Goal: Information Seeking & Learning: Learn about a topic

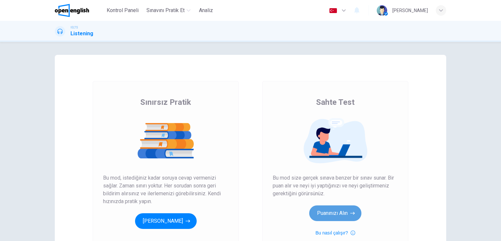
click at [330, 211] on button "Puanınızı Alın" at bounding box center [335, 213] width 52 height 16
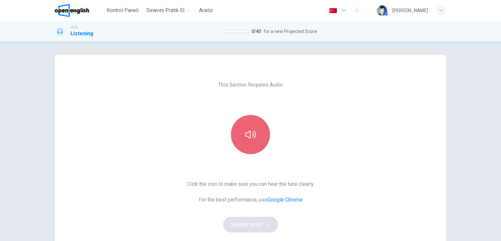
click at [254, 135] on button "button" at bounding box center [250, 134] width 39 height 39
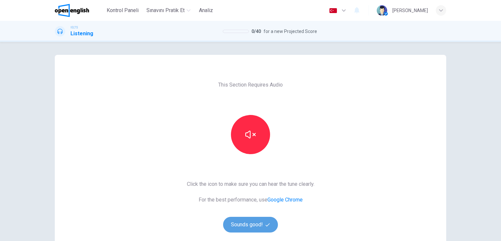
click at [247, 220] on button "Sounds good!" at bounding box center [250, 224] width 55 height 16
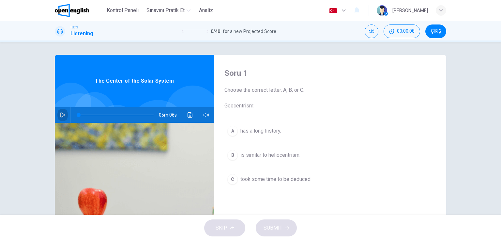
click at [60, 114] on icon "button" at bounding box center [62, 114] width 5 height 5
click at [61, 114] on icon "button" at bounding box center [62, 114] width 5 height 5
click at [208, 111] on button "button" at bounding box center [206, 115] width 10 height 16
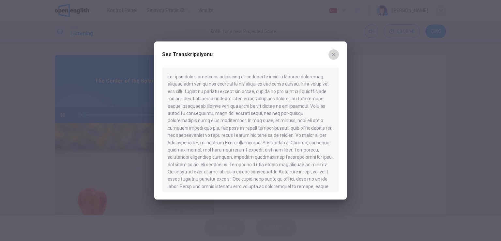
click at [335, 50] on button "button" at bounding box center [333, 54] width 10 height 10
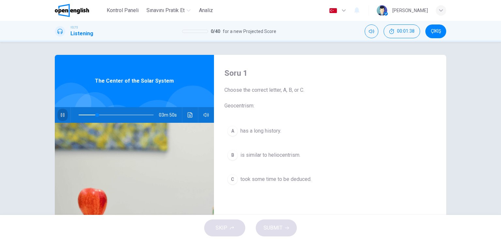
click at [61, 116] on icon "button" at bounding box center [63, 115] width 4 height 4
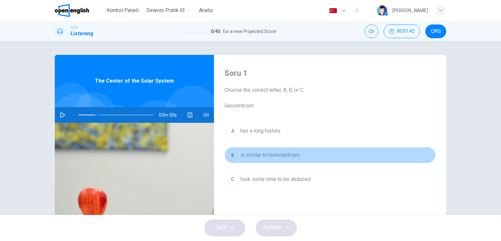
click at [231, 157] on div "B" at bounding box center [232, 155] width 10 height 10
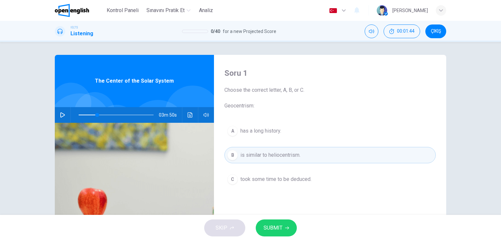
click at [282, 227] on button "SUBMIT" at bounding box center [276, 227] width 41 height 17
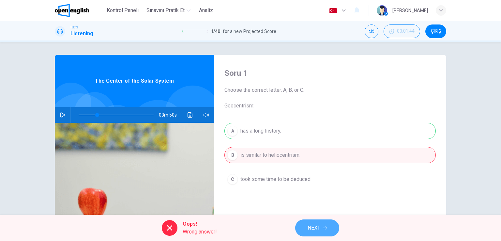
click at [312, 229] on span "NEXT" at bounding box center [313, 227] width 13 height 9
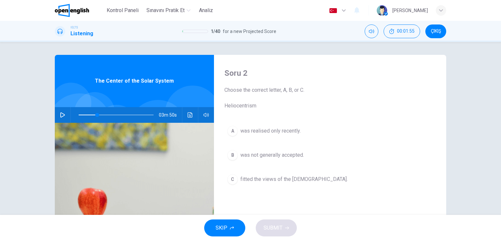
drag, startPoint x: 245, startPoint y: 110, endPoint x: 122, endPoint y: 110, distance: 123.2
click at [122, 110] on div "Soru 2 Choose the correct letter, A, B, or C. Heliocentrism A was realised only…" at bounding box center [250, 168] width 391 height 227
click at [233, 225] on button "SKIP" at bounding box center [224, 227] width 41 height 17
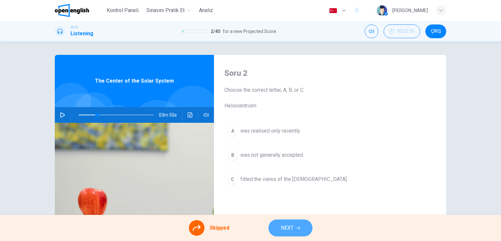
click at [294, 225] on button "NEXT" at bounding box center [290, 227] width 44 height 17
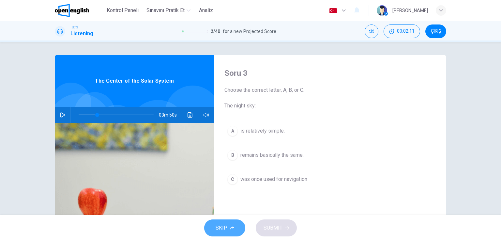
click at [227, 223] on span "SKIP" at bounding box center [221, 227] width 12 height 9
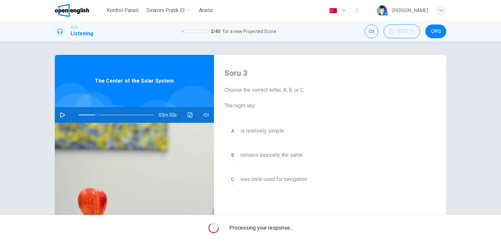
type input "**"
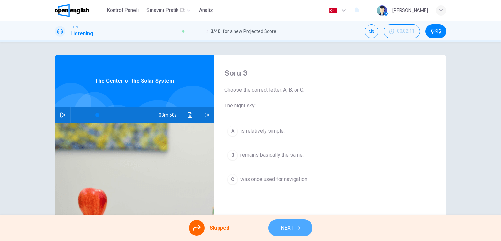
click at [290, 227] on span "NEXT" at bounding box center [287, 227] width 13 height 9
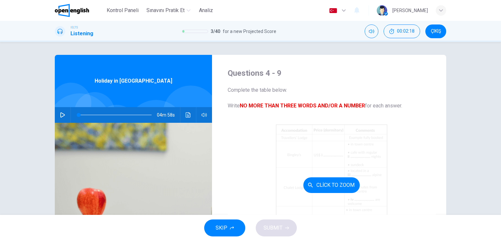
click at [233, 143] on div "Click to Zoom" at bounding box center [332, 185] width 208 height 124
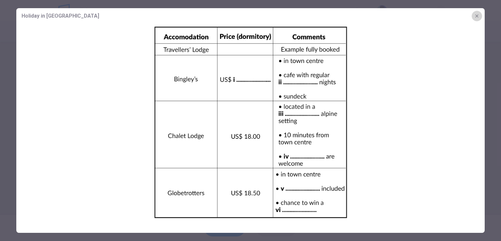
click at [477, 15] on icon "button" at bounding box center [476, 15] width 5 height 5
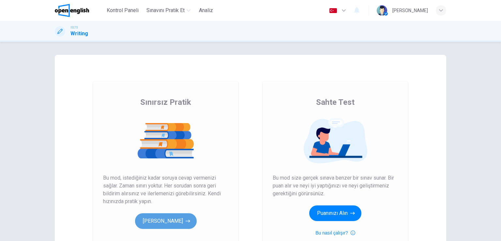
click at [173, 221] on button "[PERSON_NAME]" at bounding box center [166, 221] width 62 height 16
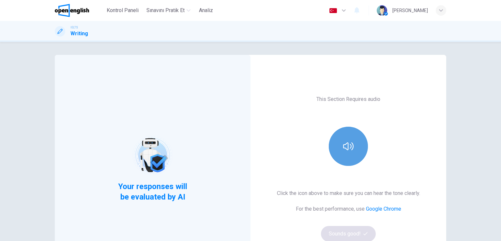
click at [345, 145] on icon "button" at bounding box center [348, 146] width 10 height 10
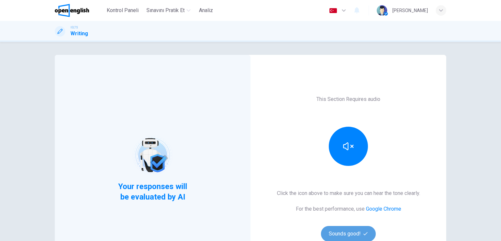
click at [340, 230] on button "Sounds good!" at bounding box center [348, 234] width 55 height 16
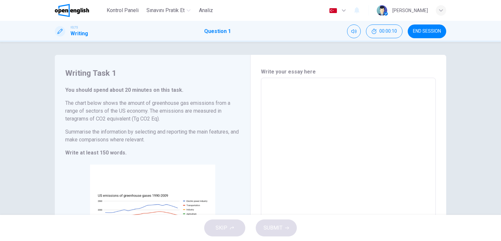
click at [213, 154] on h6 "Write at least 150 words." at bounding box center [152, 153] width 174 height 8
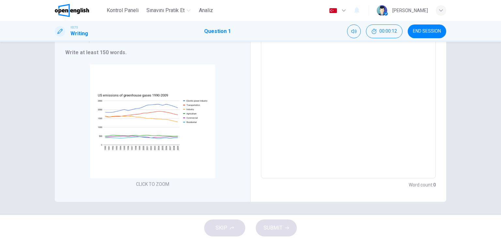
scroll to position [87, 0]
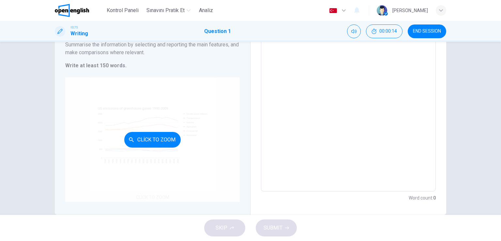
click at [168, 143] on button "Click to Zoom" at bounding box center [152, 140] width 56 height 16
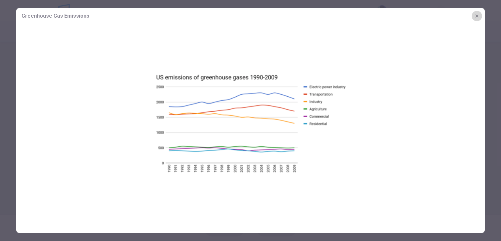
click at [478, 14] on icon "button" at bounding box center [476, 15] width 5 height 5
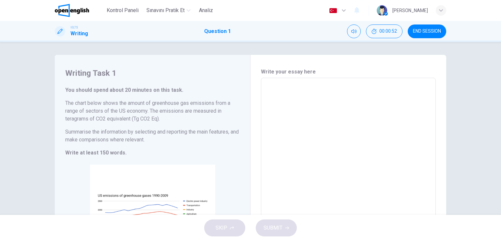
scroll to position [13, 0]
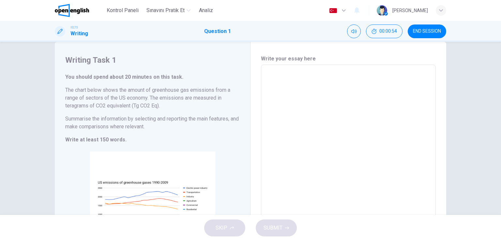
click at [436, 33] on span "END SESSION" at bounding box center [427, 31] width 28 height 5
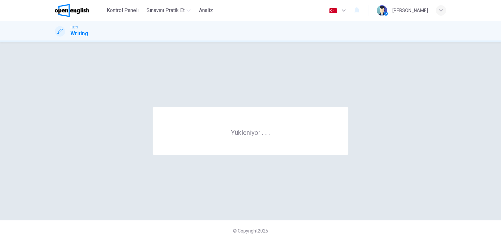
scroll to position [0, 0]
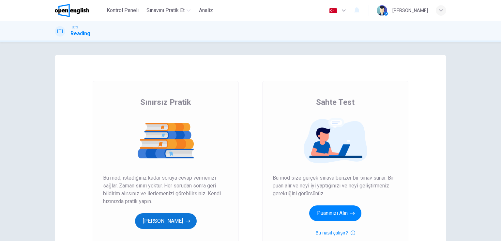
click at [141, 221] on button "[PERSON_NAME]" at bounding box center [166, 221] width 62 height 16
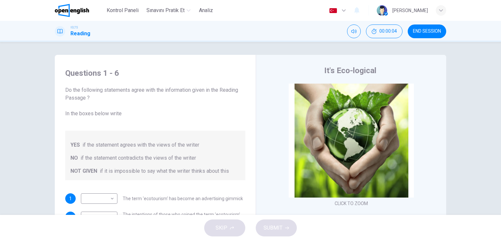
click at [229, 43] on div "Questions 1 - 6 Do the following statements agree with the information given in…" at bounding box center [250, 128] width 501 height 173
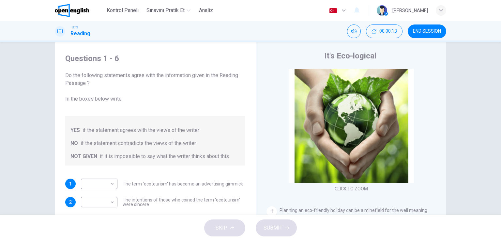
scroll to position [80, 0]
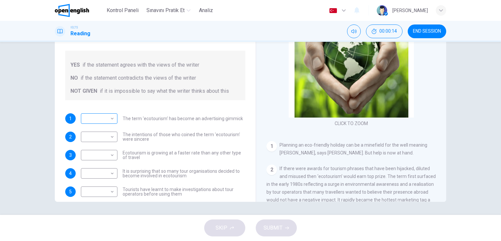
drag, startPoint x: 116, startPoint y: 111, endPoint x: 108, endPoint y: 117, distance: 9.6
click at [108, 117] on div "Questions 1 - 6 Do the following statements agree with the information given in…" at bounding box center [155, 101] width 190 height 240
click at [108, 117] on body "This site uses cookies, as explained in our Privacy Policy . If you agree to th…" at bounding box center [250, 120] width 501 height 241
click at [33, 115] on div at bounding box center [250, 120] width 501 height 241
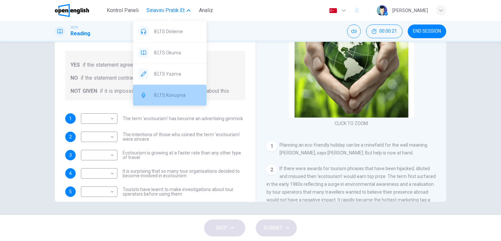
click at [172, 103] on div "IELTS Konuşma" at bounding box center [169, 94] width 73 height 21
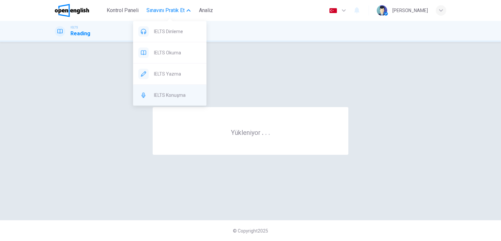
scroll to position [0, 0]
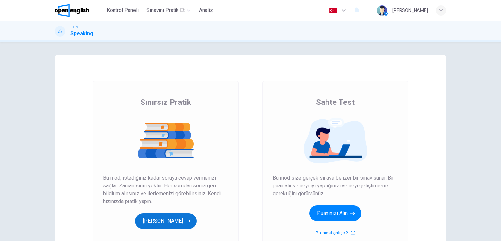
click at [166, 216] on button "[PERSON_NAME]" at bounding box center [166, 221] width 62 height 16
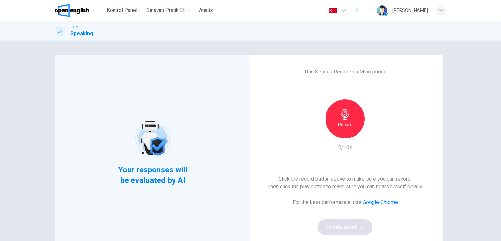
scroll to position [13, 0]
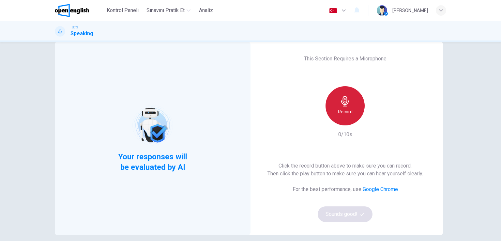
click at [348, 112] on h6 "Record" at bounding box center [345, 112] width 15 height 8
click at [348, 112] on div "Stop" at bounding box center [344, 105] width 39 height 39
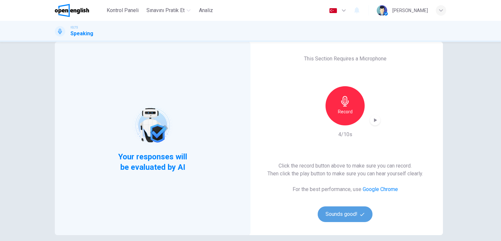
click at [357, 217] on button "Sounds good!" at bounding box center [345, 214] width 55 height 16
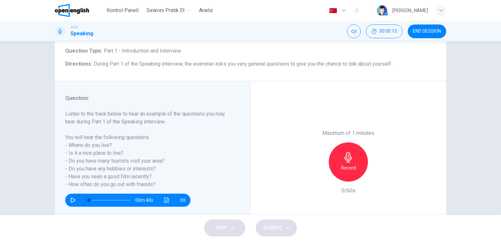
scroll to position [52, 0]
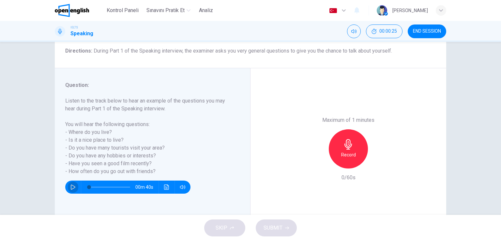
click at [70, 187] on icon "button" at bounding box center [72, 186] width 5 height 5
click at [348, 159] on div "Record" at bounding box center [348, 148] width 39 height 39
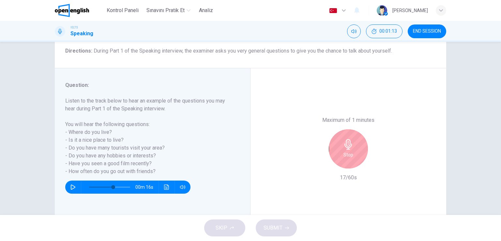
click at [351, 152] on div "Stop" at bounding box center [348, 148] width 39 height 39
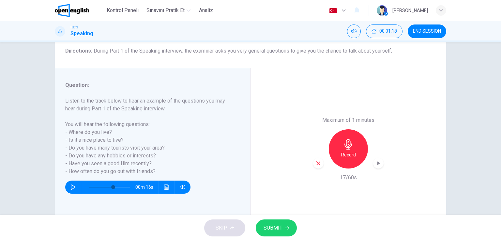
click at [346, 153] on h6 "Record" at bounding box center [348, 155] width 15 height 8
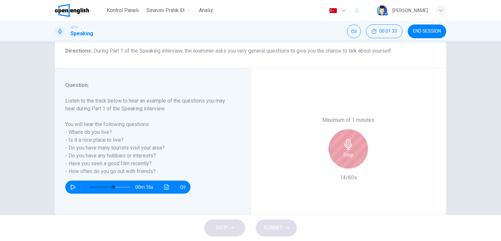
click at [340, 154] on div "Stop" at bounding box center [348, 148] width 39 height 39
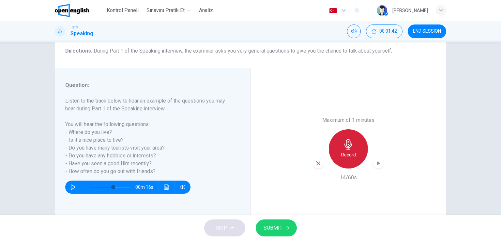
click at [360, 141] on div "Record" at bounding box center [348, 148] width 39 height 39
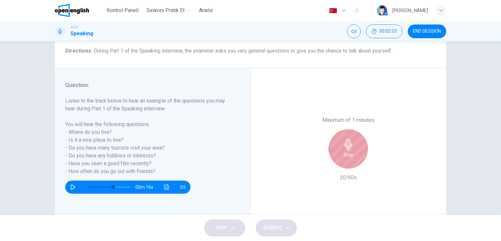
click at [351, 153] on div "Stop" at bounding box center [348, 148] width 39 height 39
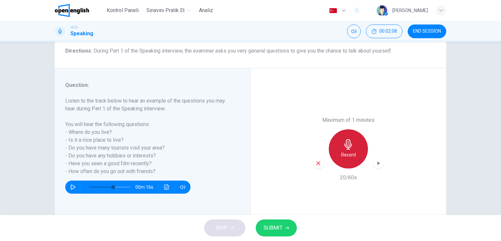
click at [349, 158] on h6 "Record" at bounding box center [348, 155] width 15 height 8
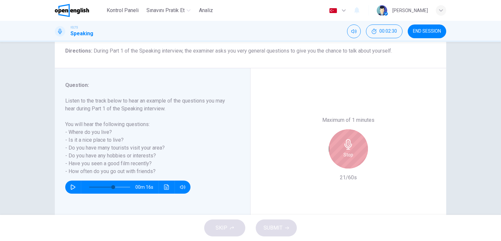
click at [352, 156] on div "Stop" at bounding box center [348, 148] width 39 height 39
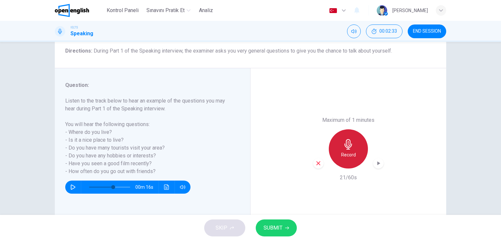
click at [352, 156] on h6 "Record" at bounding box center [348, 155] width 15 height 8
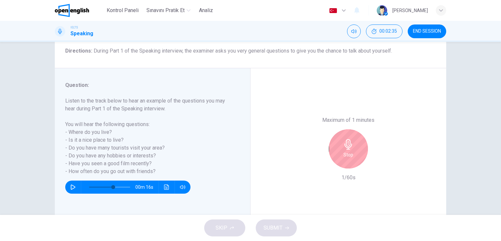
click at [352, 156] on div "Stop" at bounding box center [348, 148] width 39 height 39
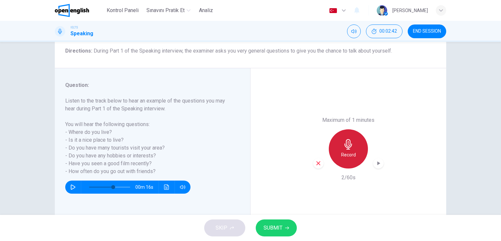
click at [349, 154] on h6 "Record" at bounding box center [348, 155] width 15 height 8
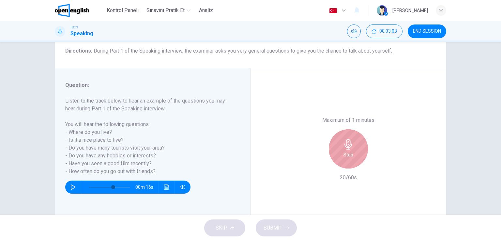
click at [348, 158] on h6 "Stop" at bounding box center [348, 155] width 10 height 8
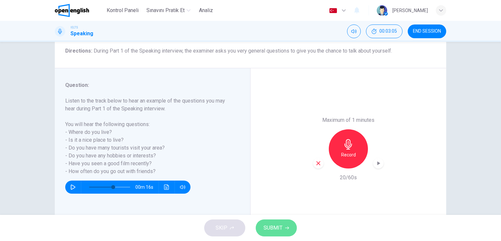
click at [286, 228] on icon "button" at bounding box center [287, 228] width 4 height 4
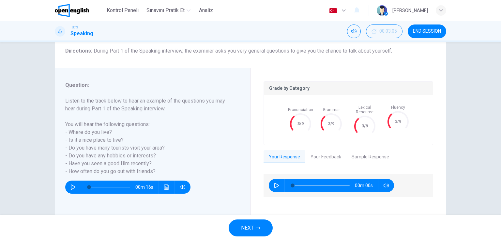
type input "*"
click at [330, 159] on button "Your Feedback" at bounding box center [325, 157] width 41 height 14
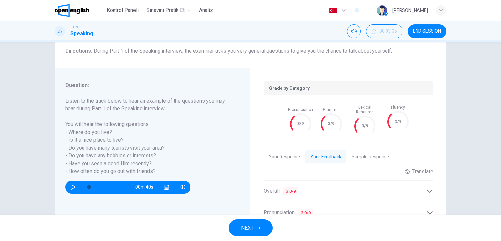
click at [442, 139] on div "Grade by Category Pronunciation 3/9 Grammar 3/9 Lexical Resource 3/9 Fluency 3/…" at bounding box center [348, 184] width 196 height 233
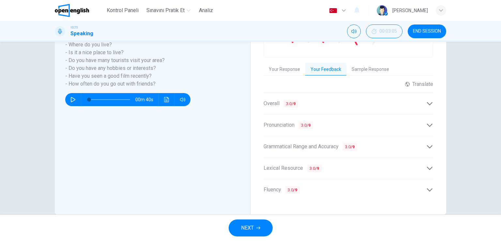
scroll to position [87, 0]
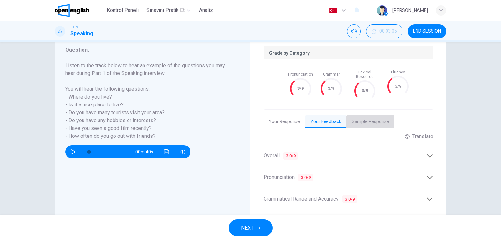
click at [366, 122] on button "Sample Response" at bounding box center [370, 122] width 48 height 14
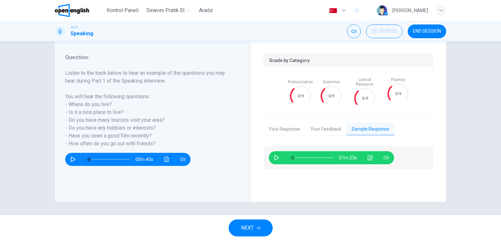
click at [79, 7] on img at bounding box center [72, 10] width 34 height 13
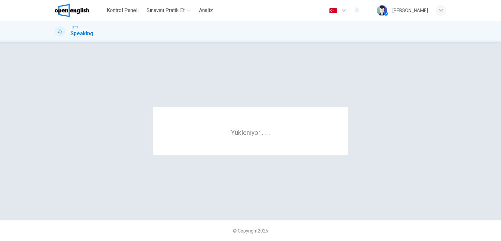
scroll to position [0, 0]
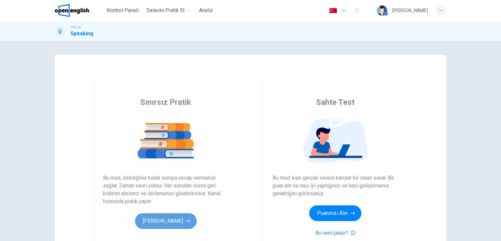
click at [170, 222] on button "[PERSON_NAME]" at bounding box center [166, 221] width 62 height 16
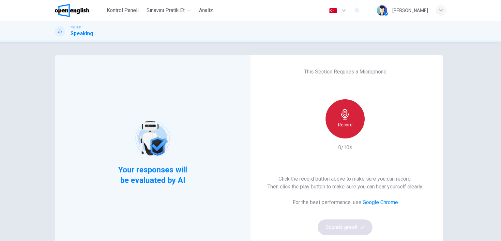
click at [347, 126] on h6 "Record" at bounding box center [345, 125] width 15 height 8
click at [347, 126] on h6 "Stop" at bounding box center [345, 125] width 10 height 8
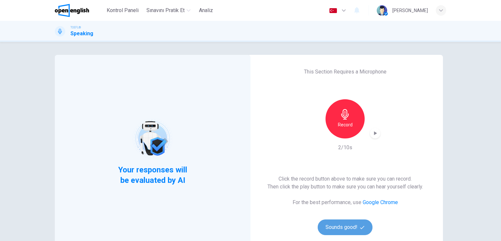
click at [357, 222] on button "Sounds good!" at bounding box center [345, 227] width 55 height 16
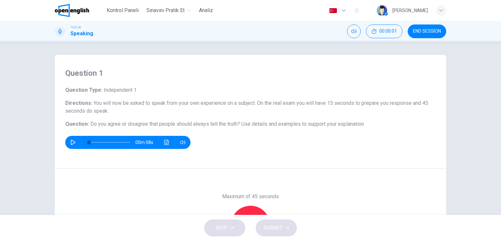
click at [183, 149] on div "Question 1 Question Type : Independent 1 Directions : You will now be asked to …" at bounding box center [250, 111] width 391 height 113
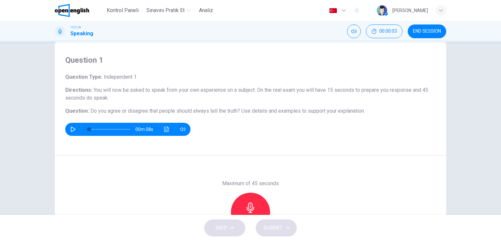
scroll to position [26, 0]
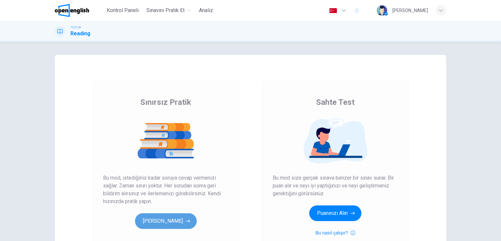
click at [167, 216] on button "[PERSON_NAME]" at bounding box center [166, 221] width 62 height 16
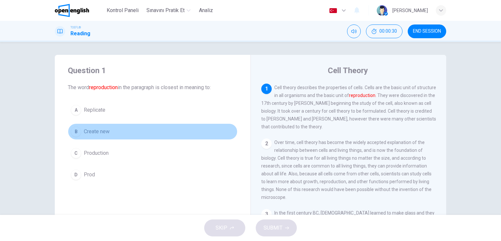
click at [103, 134] on span "Create new" at bounding box center [97, 131] width 26 height 8
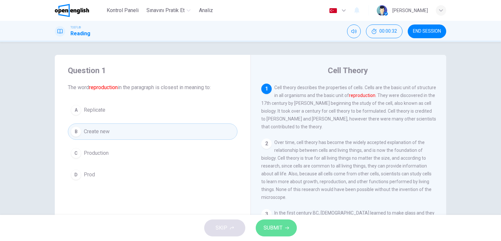
click at [272, 229] on span "SUBMIT" at bounding box center [272, 227] width 19 height 9
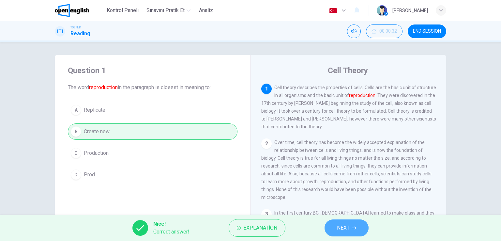
click at [351, 227] on button "NEXT" at bounding box center [346, 227] width 44 height 17
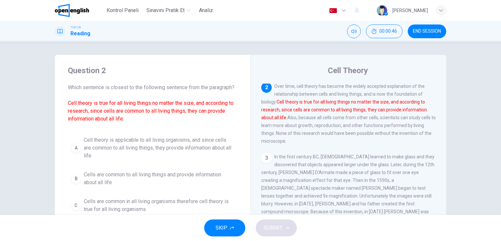
click at [80, 10] on img at bounding box center [72, 10] width 34 height 13
